Goal: Transaction & Acquisition: Purchase product/service

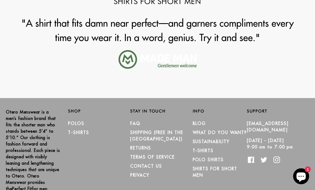
scroll to position [625, 0]
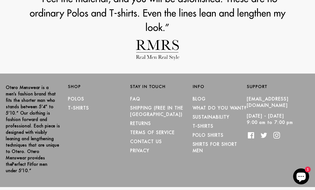
click at [140, 111] on link "SHIPPING (Free in the [GEOGRAPHIC_DATA])" at bounding box center [156, 111] width 53 height 12
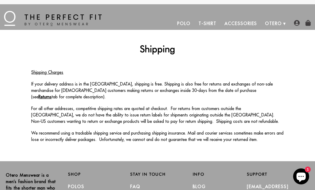
click at [182, 23] on link "Polo" at bounding box center [183, 23] width 21 height 13
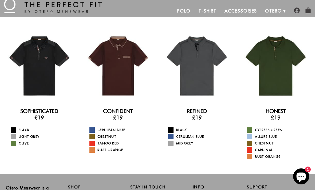
scroll to position [12, 0]
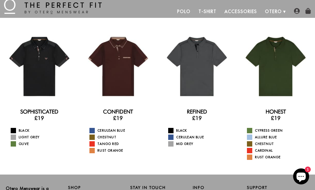
click at [270, 89] on div at bounding box center [275, 66] width 71 height 71
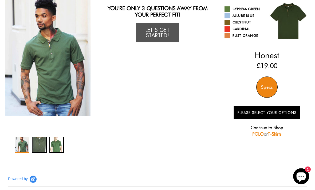
scroll to position [43, 0]
click at [40, 149] on div "2 / 3" at bounding box center [39, 145] width 15 height 16
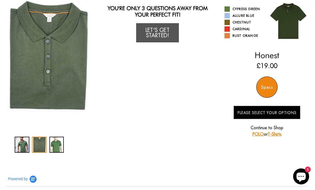
click at [58, 147] on div "3 / 3" at bounding box center [56, 145] width 15 height 16
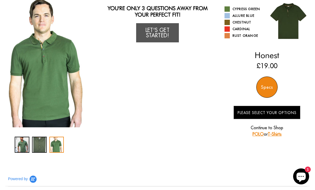
click at [20, 150] on div "1 / 3" at bounding box center [22, 145] width 15 height 16
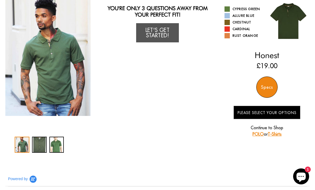
click at [266, 92] on div "Specs" at bounding box center [266, 86] width 21 height 21
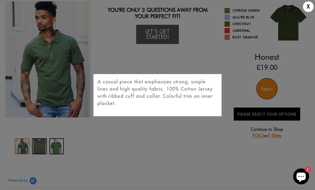
scroll to position [0, 0]
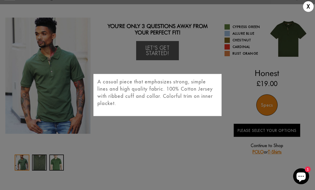
click at [247, 133] on div "X A casual piece that emphasizes strong, simple lines and high quality fabric. …" at bounding box center [157, 95] width 315 height 190
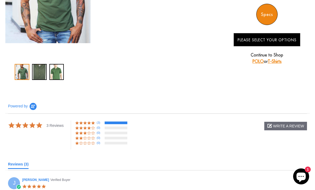
scroll to position [116, 0]
click at [253, 64] on link "POLO" at bounding box center [257, 61] width 11 height 5
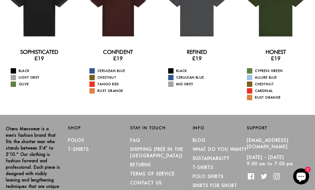
scroll to position [58, 0]
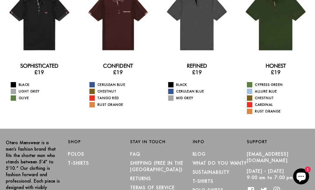
click at [273, 43] on div at bounding box center [275, 20] width 71 height 71
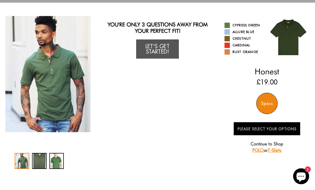
scroll to position [19, 0]
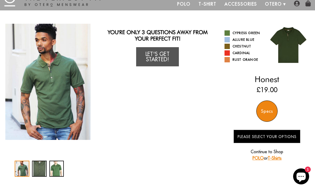
click at [225, 36] on link "Cypress Green" at bounding box center [243, 32] width 39 height 5
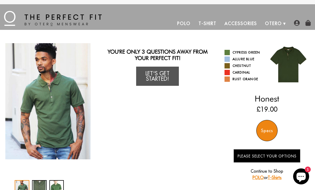
click at [225, 75] on span at bounding box center [226, 72] width 5 height 5
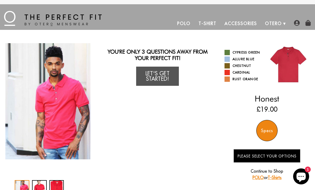
click at [227, 82] on span at bounding box center [226, 78] width 5 height 5
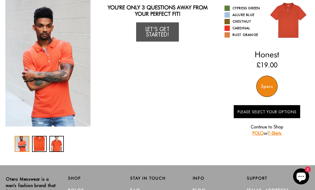
scroll to position [46, 0]
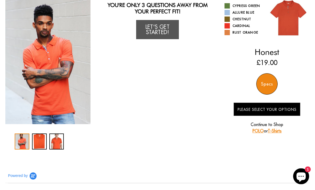
click at [265, 87] on div "Specs" at bounding box center [266, 84] width 21 height 21
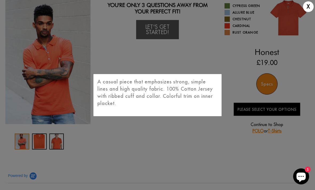
click at [158, 67] on div "X A casual piece that emphasizes strong, simple lines and high quality fabric. …" at bounding box center [157, 95] width 315 height 190
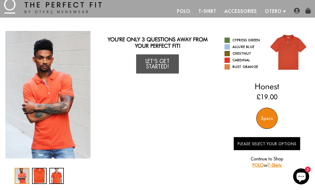
scroll to position [0, 0]
